Goal: Information Seeking & Learning: Learn about a topic

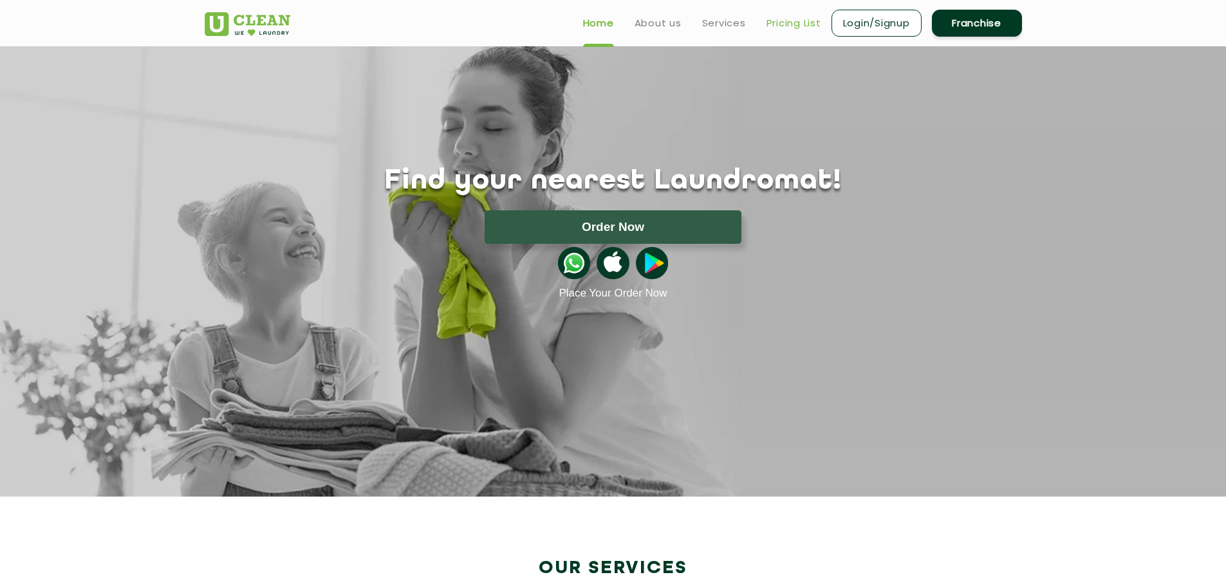
click at [797, 26] on link "Pricing List" at bounding box center [794, 22] width 55 height 15
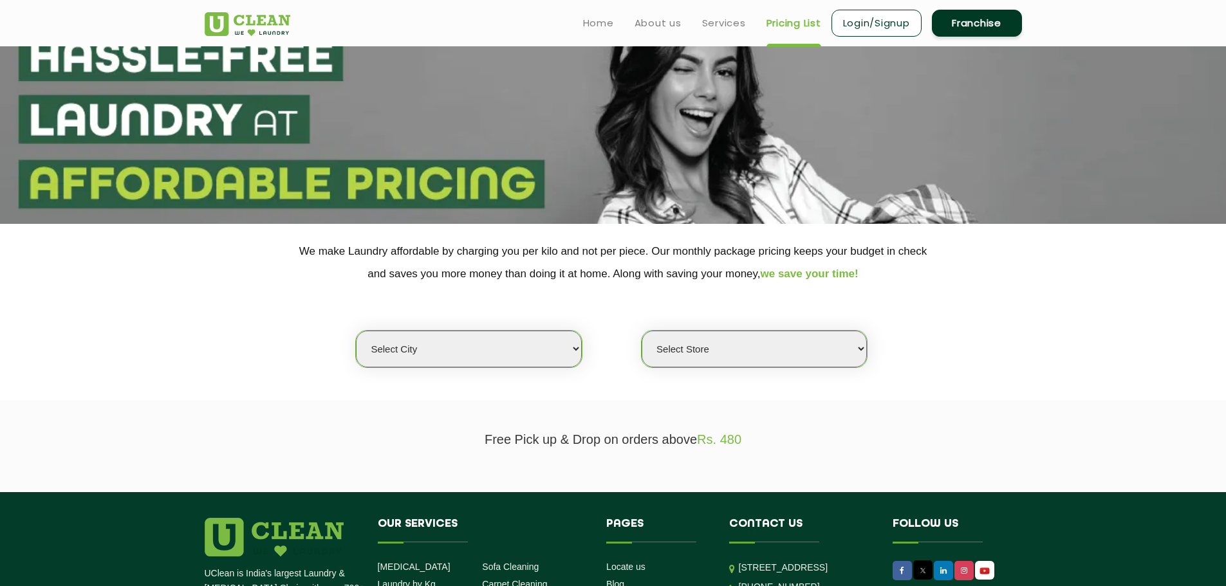
scroll to position [193, 0]
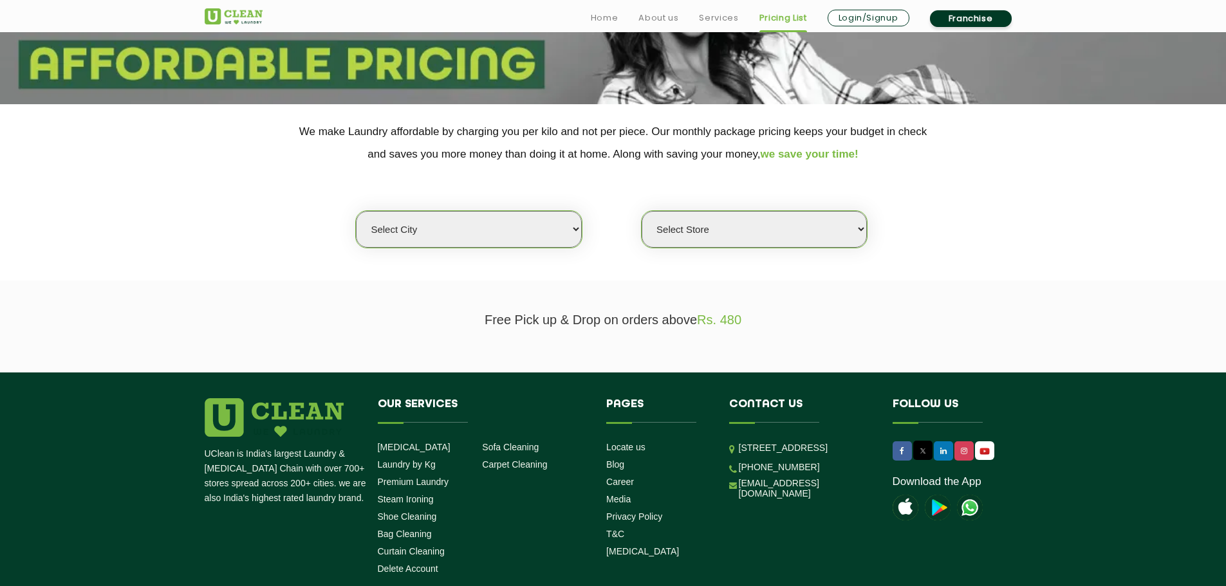
click at [508, 225] on select "Select city [GEOGRAPHIC_DATA] [GEOGRAPHIC_DATA] [GEOGRAPHIC_DATA] [GEOGRAPHIC_D…" at bounding box center [468, 229] width 225 height 37
select select "117"
click at [356, 211] on select "Select city [GEOGRAPHIC_DATA] [GEOGRAPHIC_DATA] [GEOGRAPHIC_DATA] [GEOGRAPHIC_D…" at bounding box center [468, 229] width 225 height 37
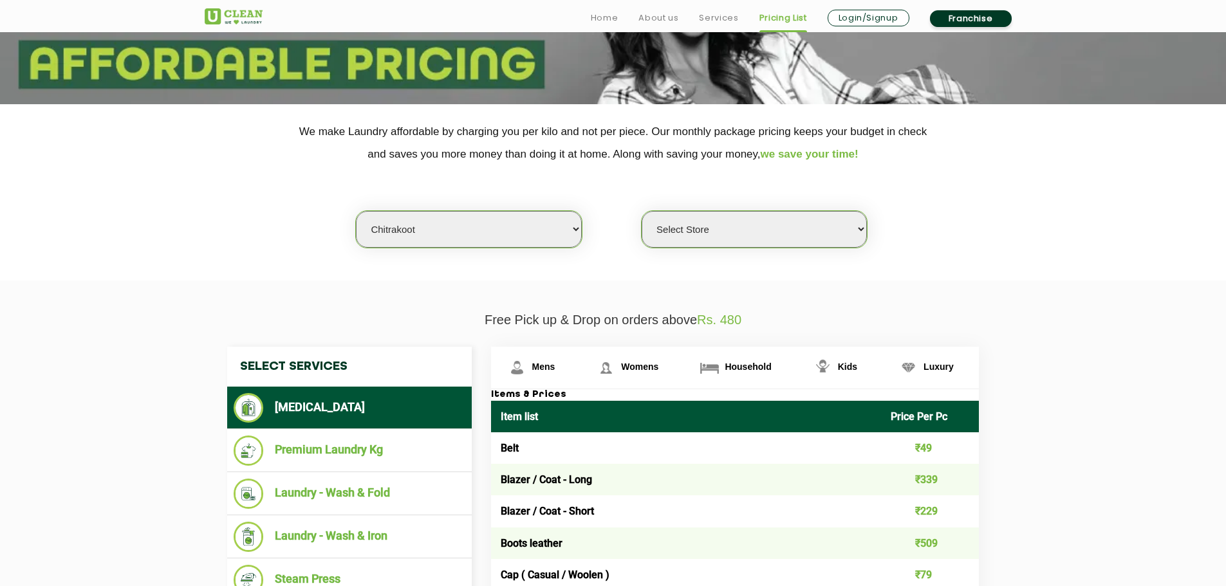
click at [770, 233] on select "Select Store UClean Karai" at bounding box center [754, 229] width 225 height 37
select select "347"
click at [642, 211] on select "Select Store UClean Karai" at bounding box center [754, 229] width 225 height 37
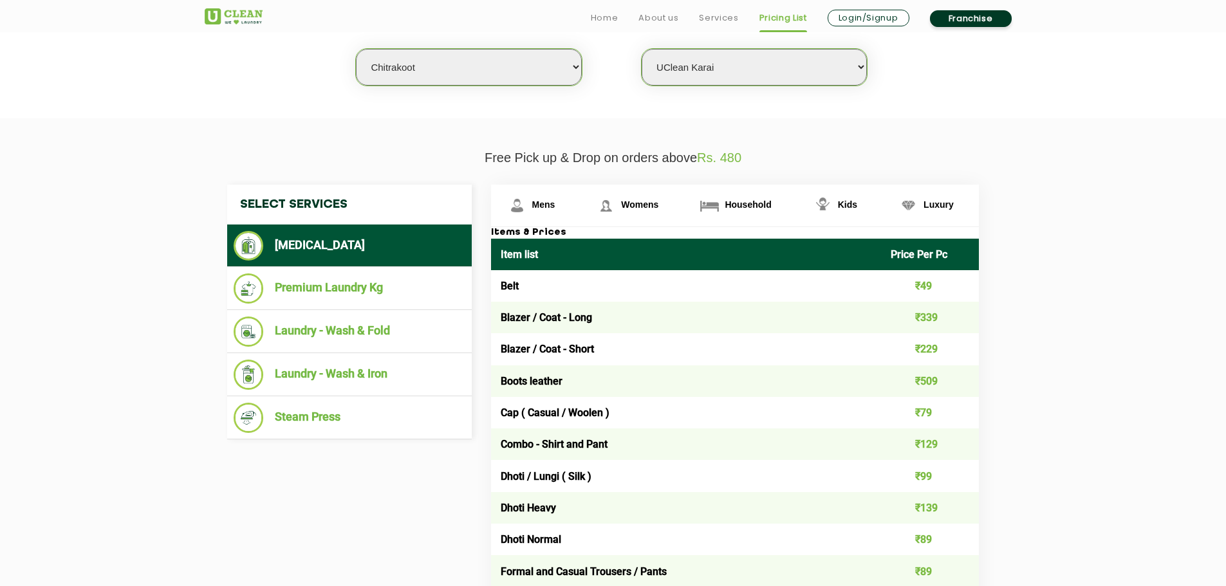
scroll to position [451, 0]
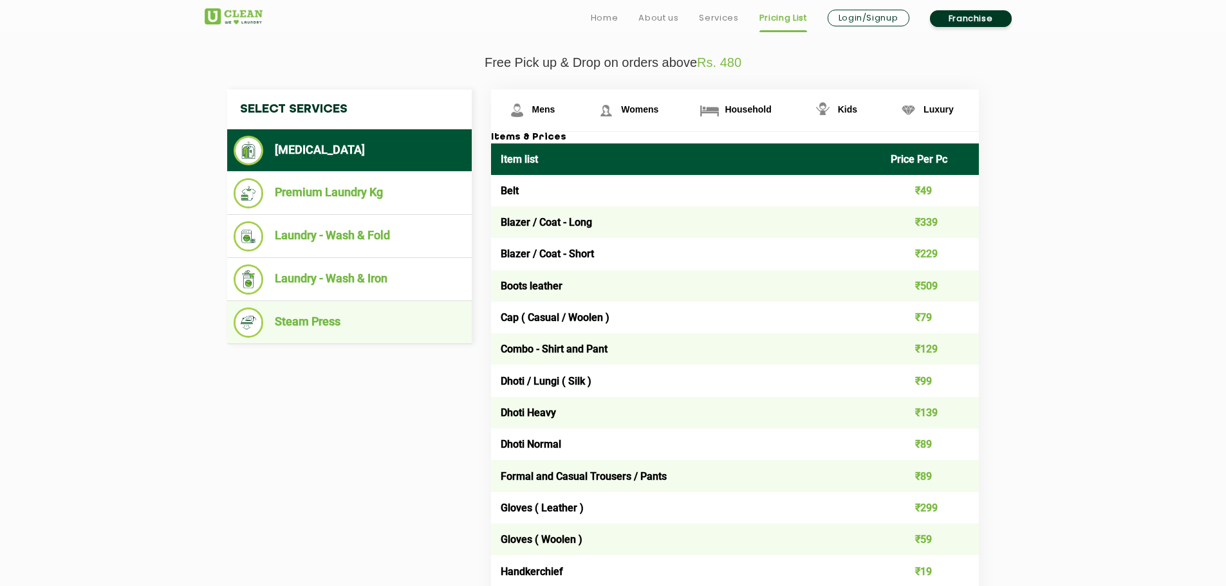
click at [312, 319] on li "Steam Press" at bounding box center [350, 323] width 232 height 30
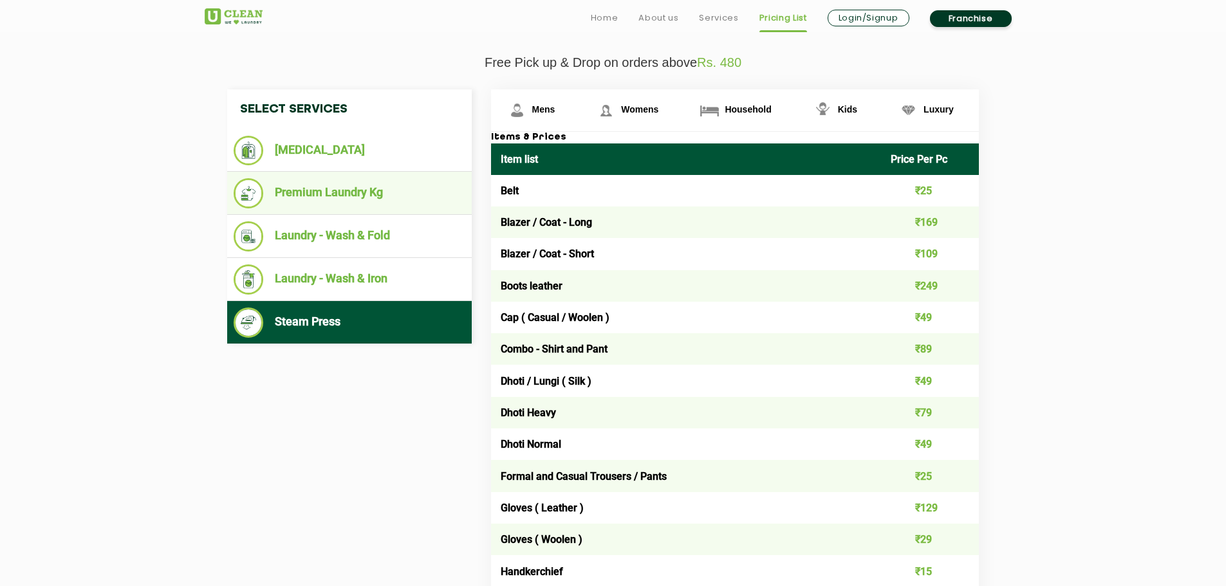
click at [316, 197] on li "Premium Laundry Kg" at bounding box center [350, 193] width 232 height 30
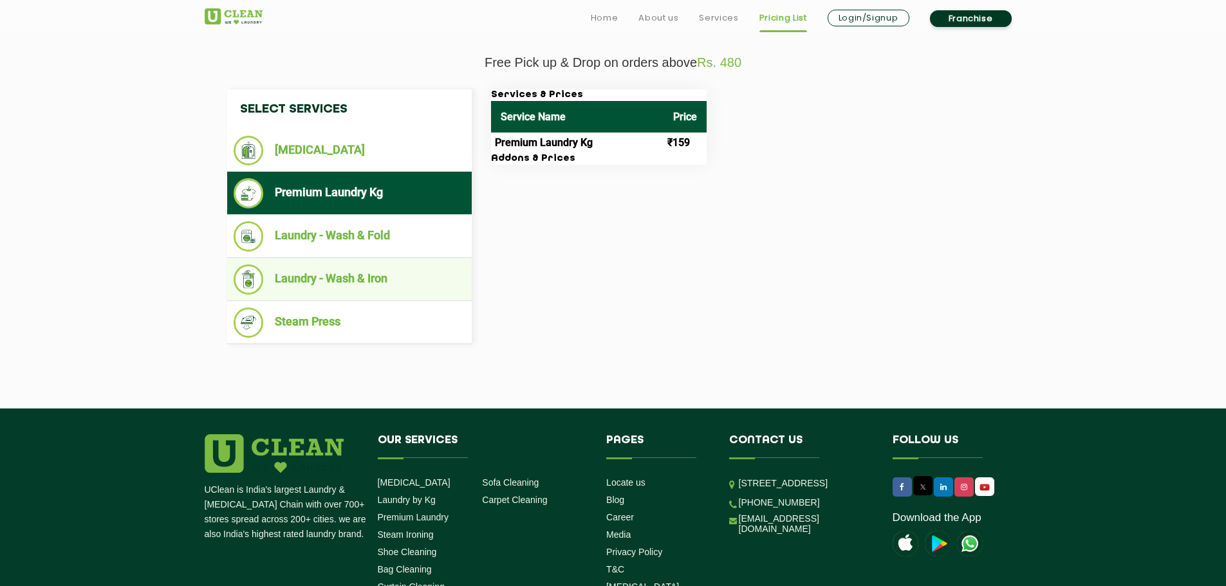
click at [360, 283] on li "Laundry - Wash & Iron" at bounding box center [350, 280] width 232 height 30
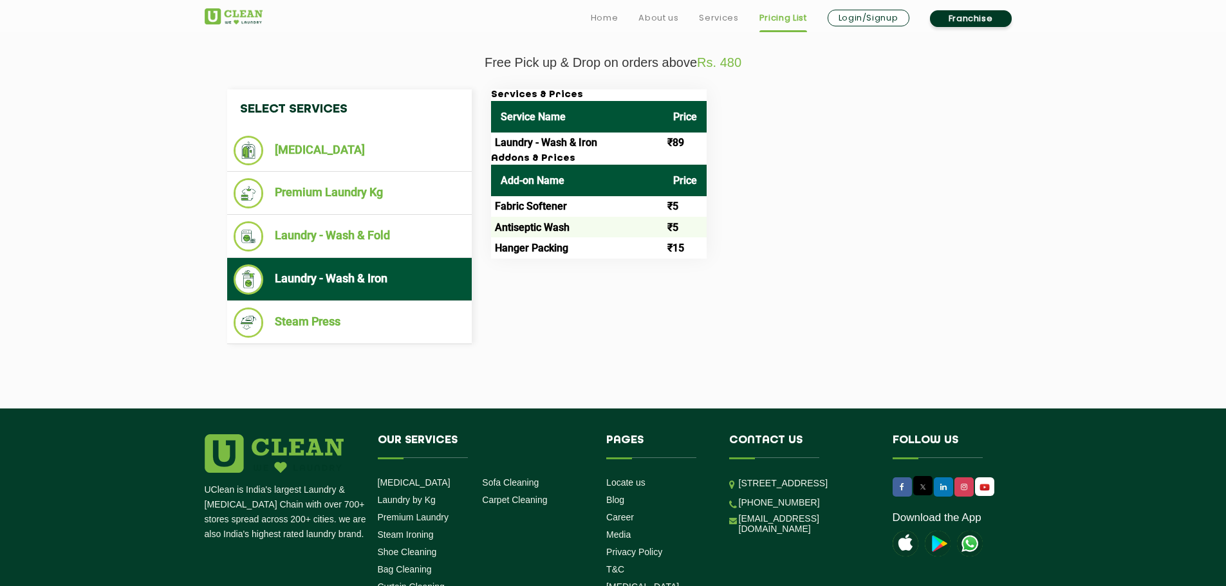
click at [526, 142] on td "Laundry - Wash & Iron" at bounding box center [577, 143] width 172 height 21
click at [308, 149] on li "[MEDICAL_DATA]" at bounding box center [350, 151] width 232 height 30
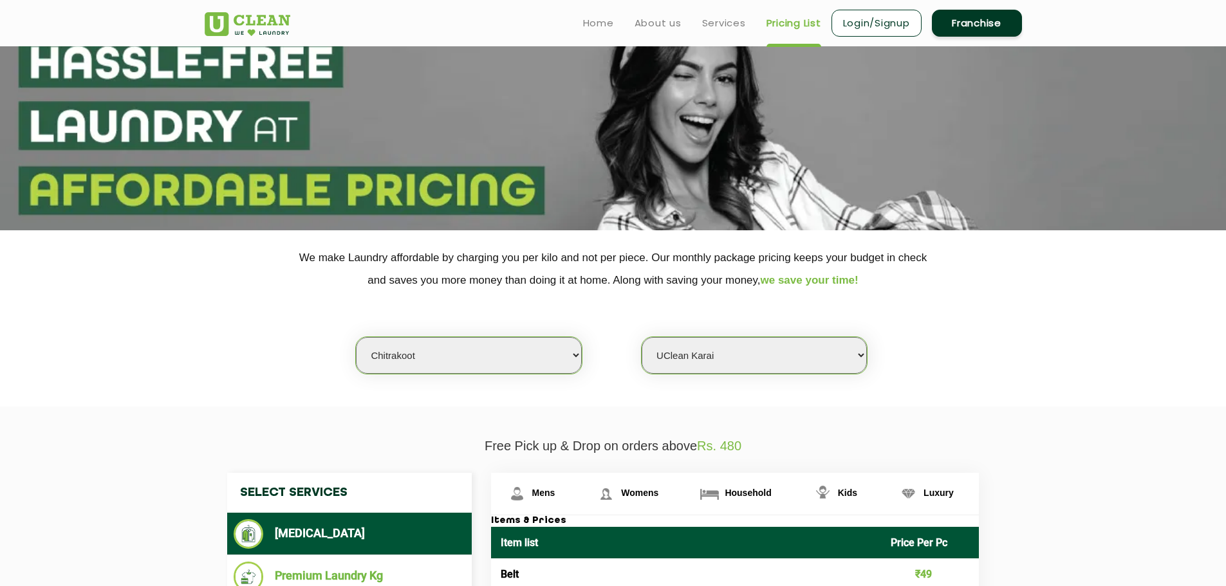
scroll to position [64, 0]
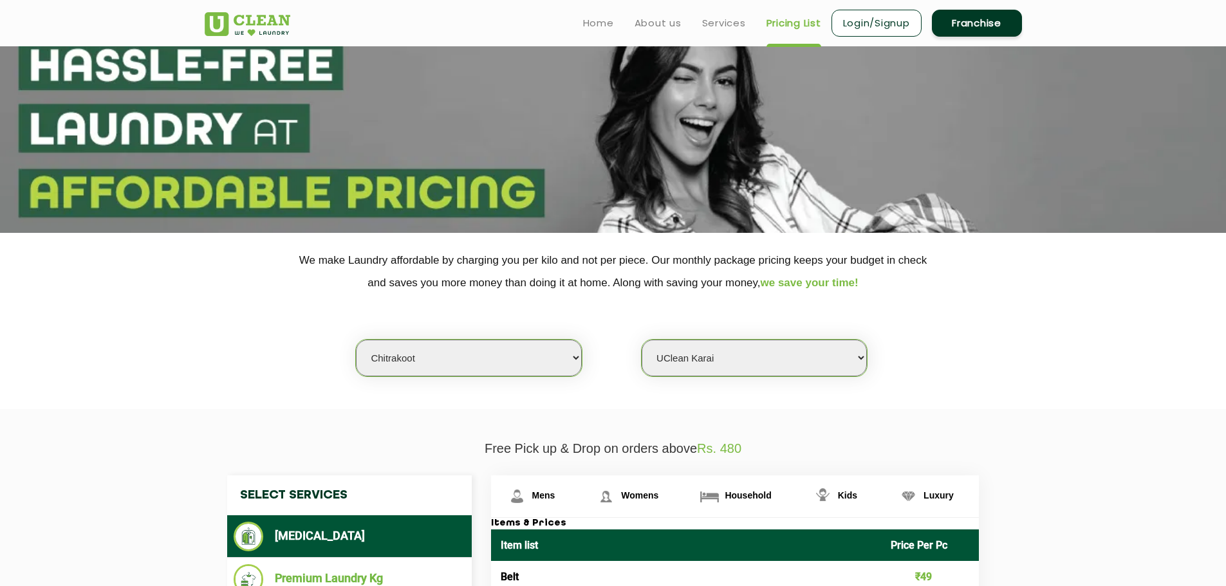
click at [463, 348] on select "Select city [GEOGRAPHIC_DATA] [GEOGRAPHIC_DATA] [GEOGRAPHIC_DATA] [GEOGRAPHIC_D…" at bounding box center [468, 358] width 225 height 37
select select "1"
click at [356, 340] on select "Select city [GEOGRAPHIC_DATA] [GEOGRAPHIC_DATA] [GEOGRAPHIC_DATA] [GEOGRAPHIC_D…" at bounding box center [468, 358] width 225 height 37
select select "0"
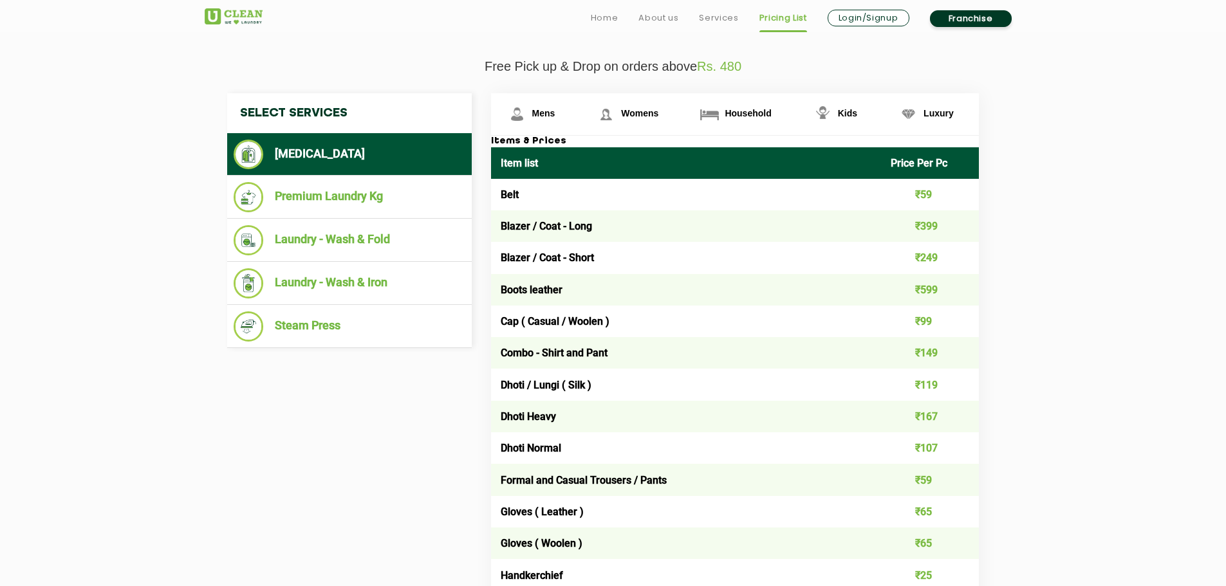
scroll to position [451, 0]
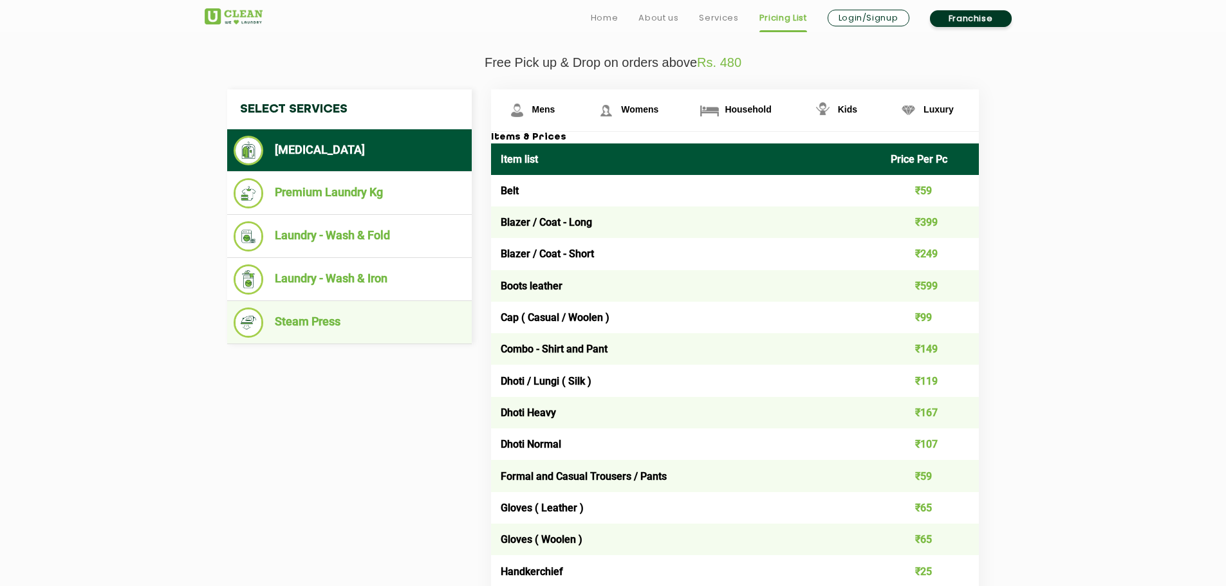
click at [321, 330] on li "Steam Press" at bounding box center [350, 323] width 232 height 30
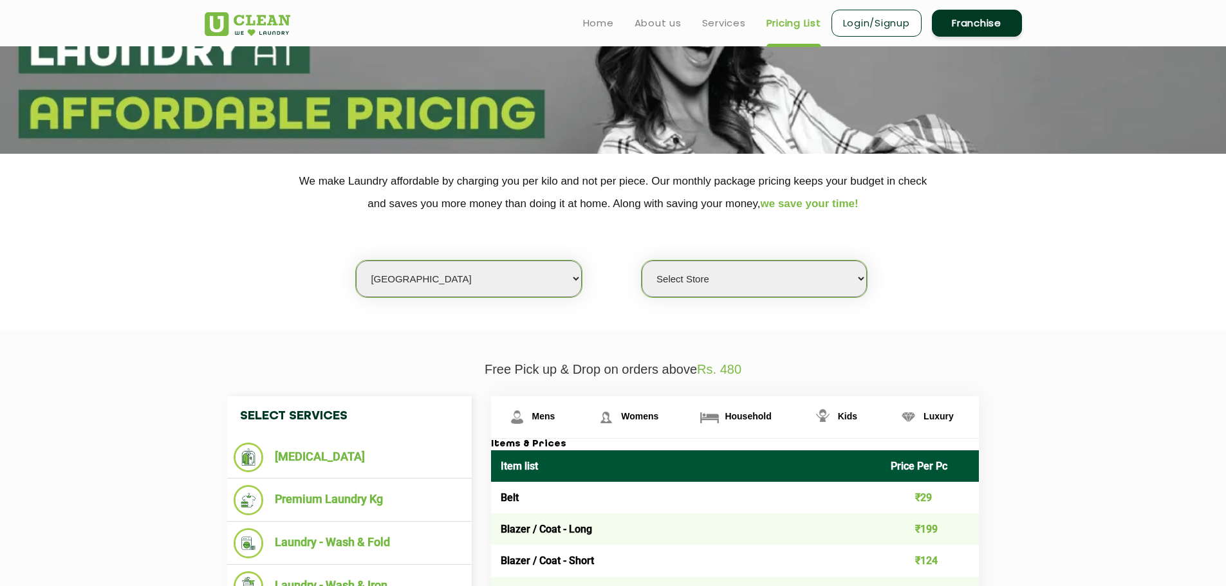
scroll to position [129, 0]
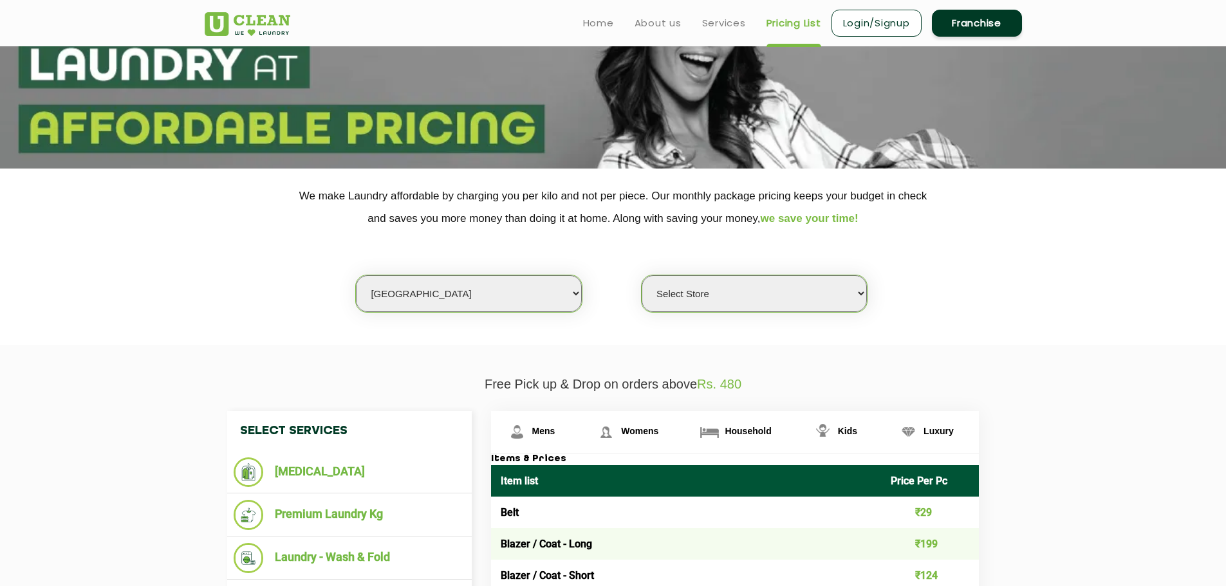
click at [452, 312] on div "Select city [GEOGRAPHIC_DATA] [GEOGRAPHIC_DATA] [GEOGRAPHIC_DATA] [GEOGRAPHIC_D…" at bounding box center [468, 294] width 227 height 38
click at [451, 299] on select "Select city [GEOGRAPHIC_DATA] [GEOGRAPHIC_DATA] [GEOGRAPHIC_DATA] [GEOGRAPHIC_D…" at bounding box center [468, 293] width 225 height 37
select select "31"
click at [356, 275] on select "Select city [GEOGRAPHIC_DATA] [GEOGRAPHIC_DATA] [GEOGRAPHIC_DATA] [GEOGRAPHIC_D…" at bounding box center [468, 293] width 225 height 37
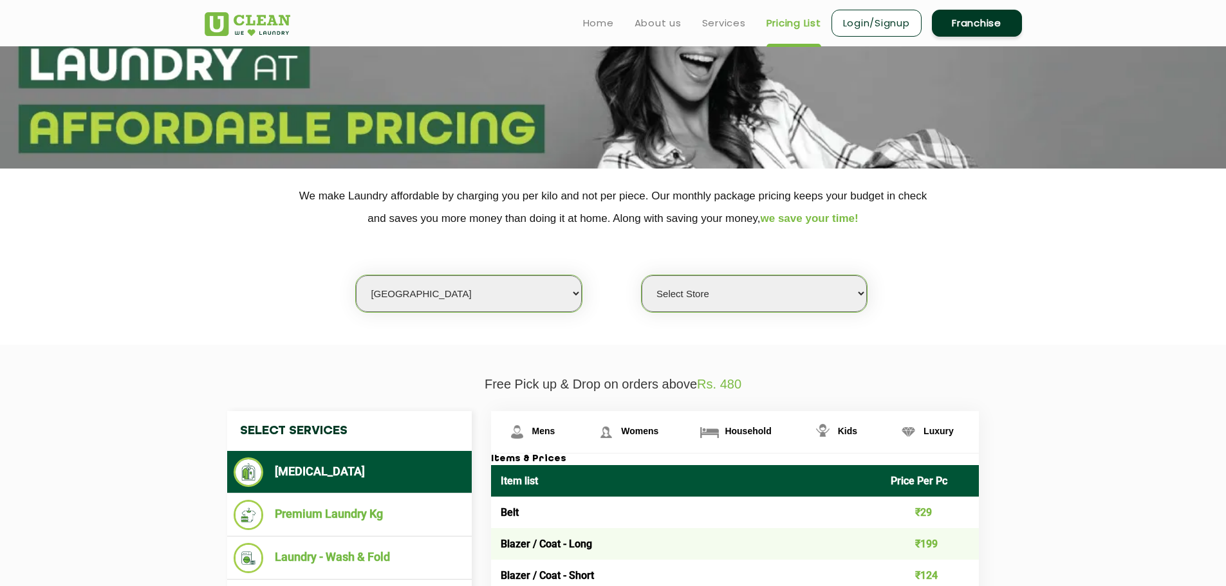
select select "0"
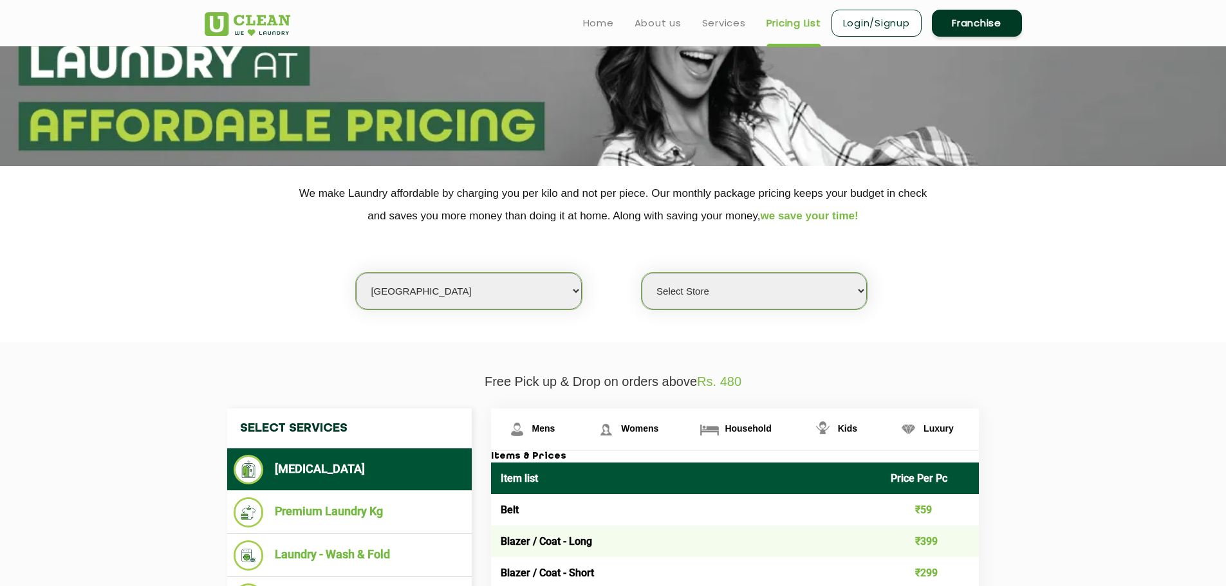
scroll to position [193, 0]
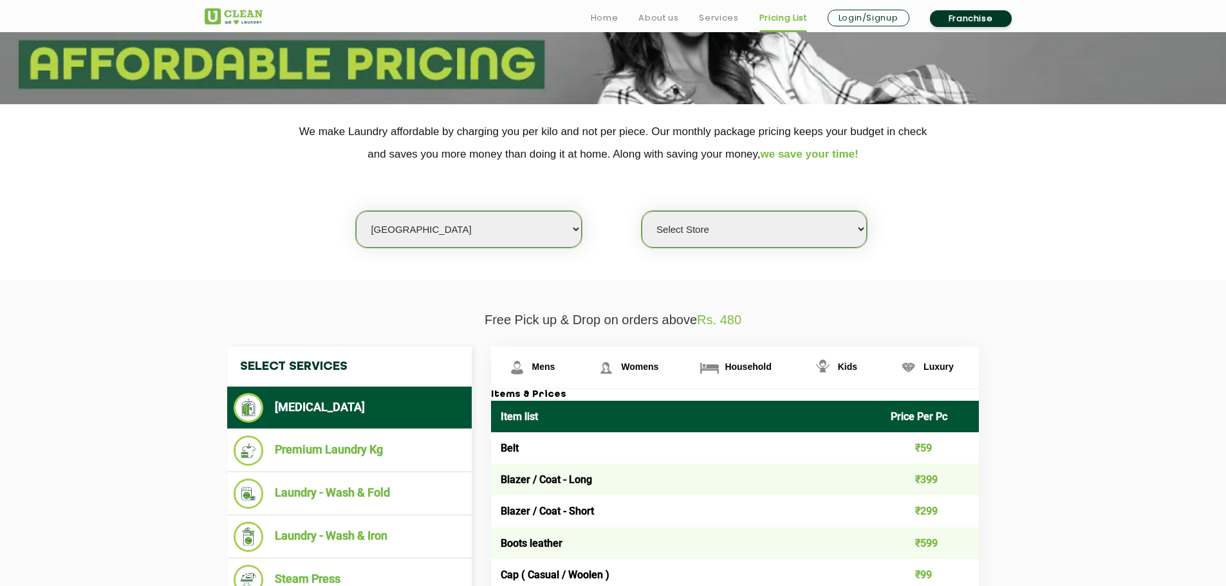
click at [439, 217] on select "Select city [GEOGRAPHIC_DATA] [GEOGRAPHIC_DATA] [GEOGRAPHIC_DATA] [GEOGRAPHIC_D…" at bounding box center [468, 229] width 225 height 37
select select "117"
click at [356, 211] on select "Select city [GEOGRAPHIC_DATA] [GEOGRAPHIC_DATA] [GEOGRAPHIC_DATA] [GEOGRAPHIC_D…" at bounding box center [468, 229] width 225 height 37
select select "347"
click at [435, 236] on select "Select city [GEOGRAPHIC_DATA] [GEOGRAPHIC_DATA] [GEOGRAPHIC_DATA] [GEOGRAPHIC_D…" at bounding box center [468, 229] width 225 height 37
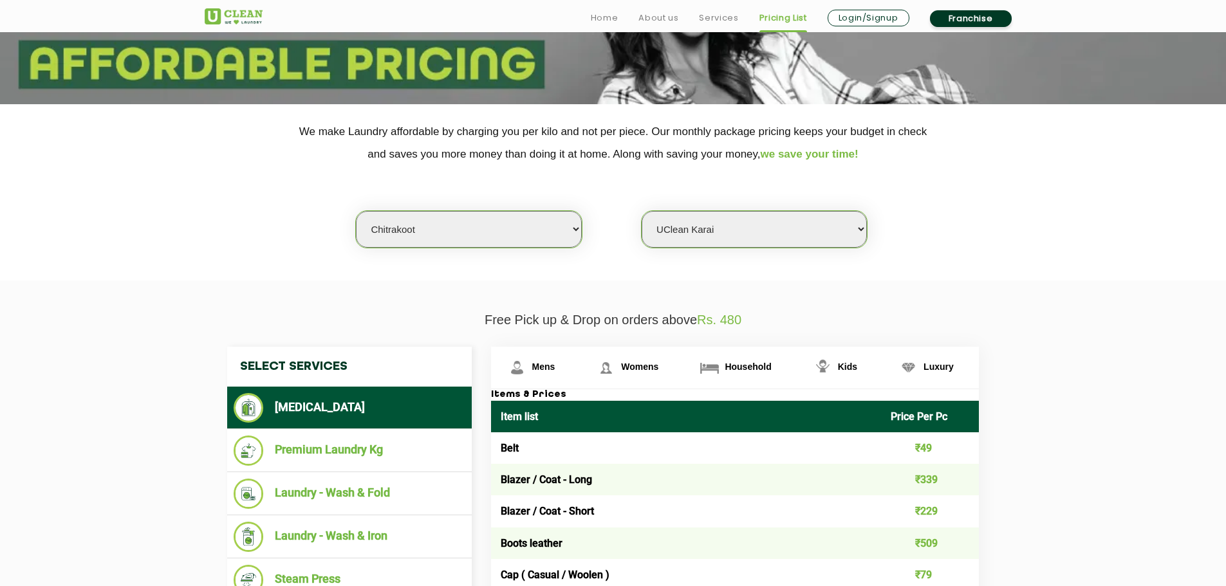
select select "171"
click at [356, 211] on select "Select city [GEOGRAPHIC_DATA] [GEOGRAPHIC_DATA] [GEOGRAPHIC_DATA] [GEOGRAPHIC_D…" at bounding box center [468, 229] width 225 height 37
select select "0"
click at [423, 228] on select "Select city [GEOGRAPHIC_DATA] [GEOGRAPHIC_DATA] [GEOGRAPHIC_DATA] [GEOGRAPHIC_D…" at bounding box center [468, 229] width 225 height 37
select select "214"
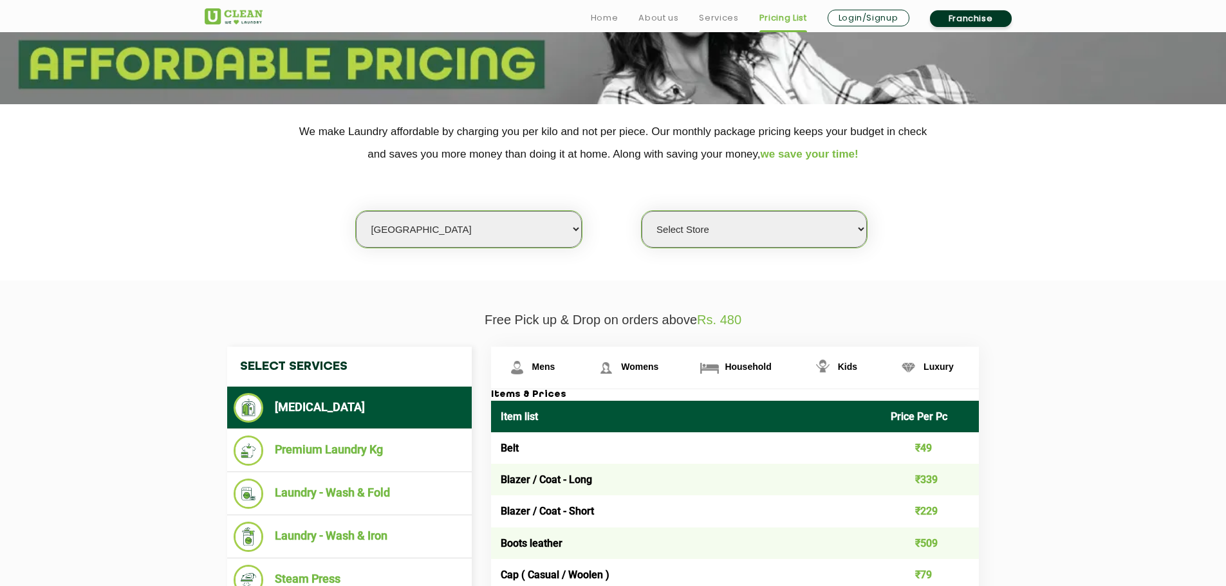
click at [356, 211] on select "Select city [GEOGRAPHIC_DATA] [GEOGRAPHIC_DATA] [GEOGRAPHIC_DATA] [GEOGRAPHIC_D…" at bounding box center [468, 229] width 225 height 37
select select "0"
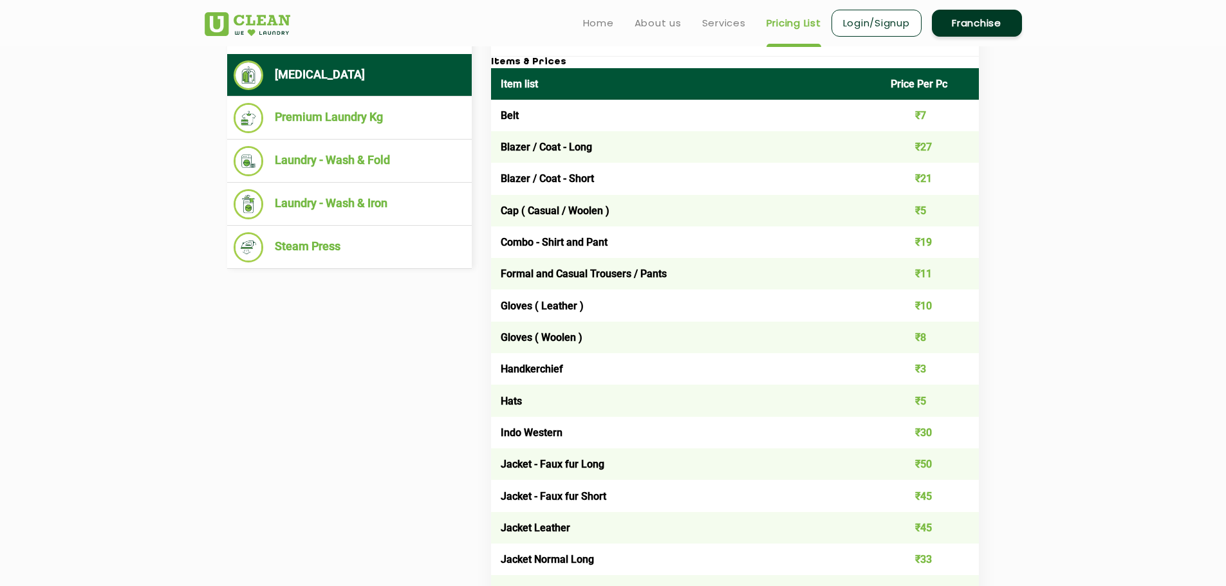
scroll to position [322, 0]
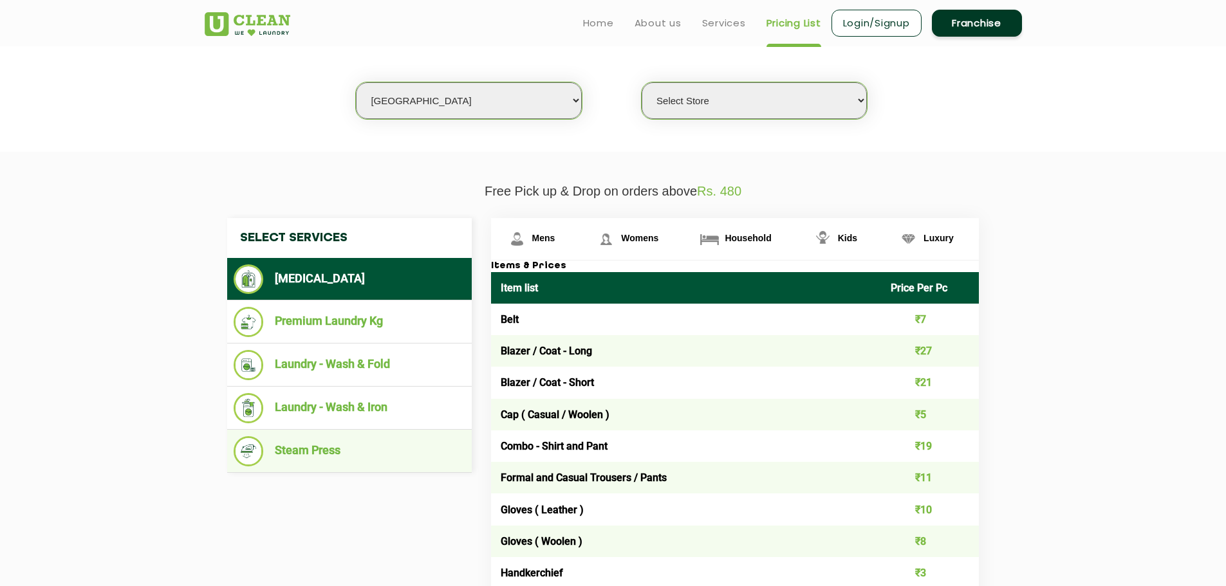
click at [297, 454] on li "Steam Press" at bounding box center [350, 451] width 232 height 30
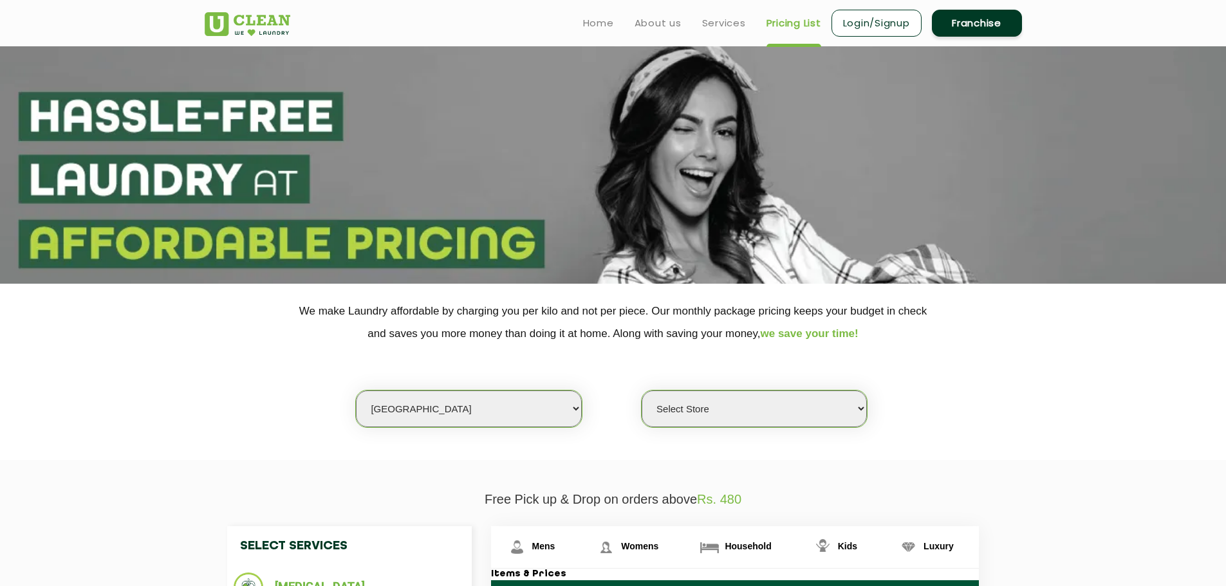
scroll to position [0, 0]
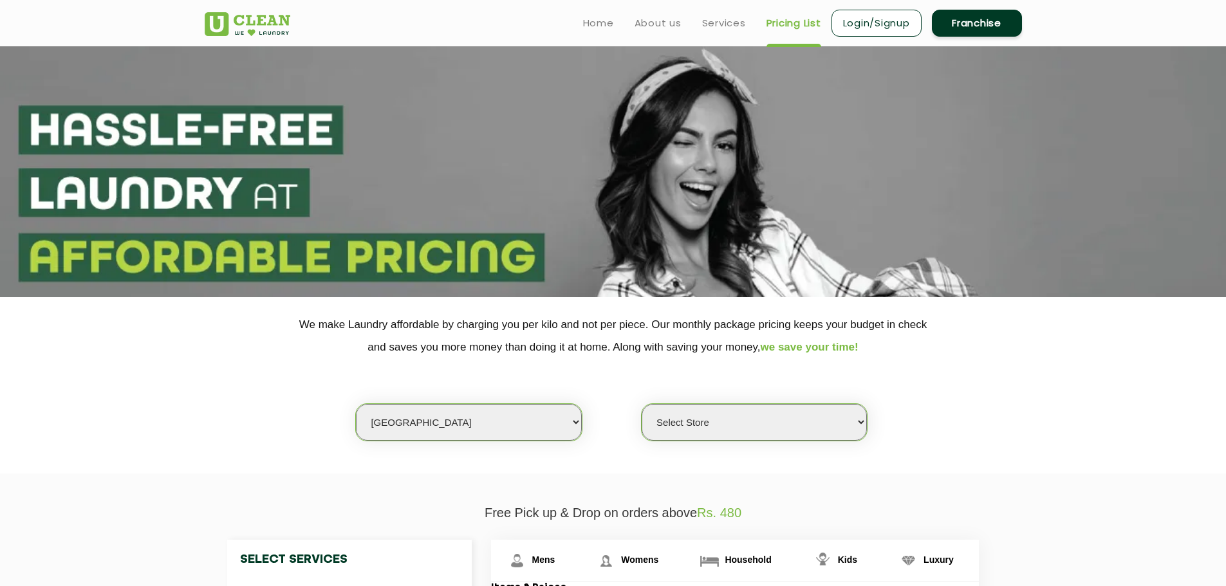
click at [411, 427] on select "Select city [GEOGRAPHIC_DATA] [GEOGRAPHIC_DATA] [GEOGRAPHIC_DATA] [GEOGRAPHIC_D…" at bounding box center [468, 422] width 225 height 37
